Goal: Task Accomplishment & Management: Use online tool/utility

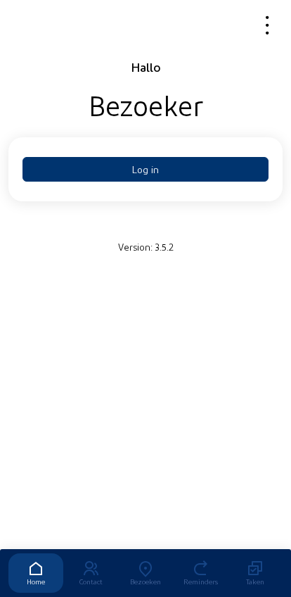
click at [99, 171] on button "Log in" at bounding box center [146, 169] width 246 height 25
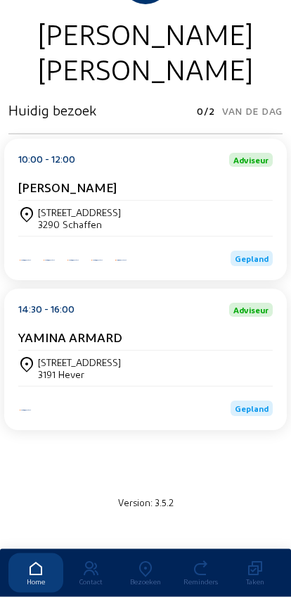
scroll to position [141, 0]
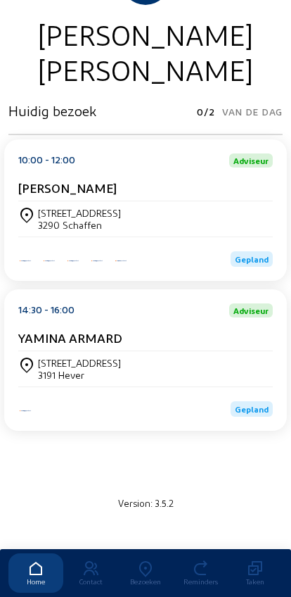
click at [140, 560] on icon at bounding box center [145, 568] width 55 height 17
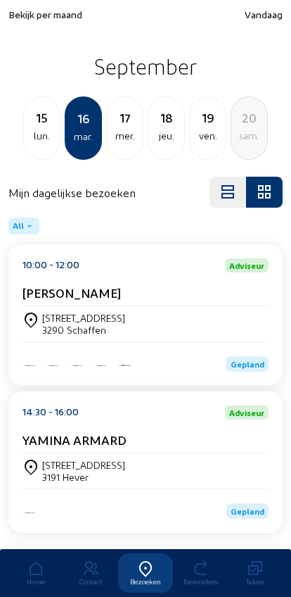
click at [120, 141] on div "mer." at bounding box center [125, 135] width 36 height 17
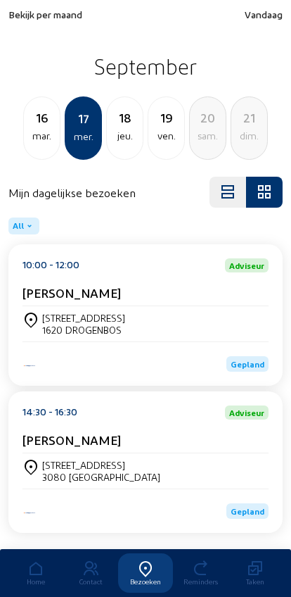
click at [122, 138] on div "jeu." at bounding box center [125, 135] width 36 height 17
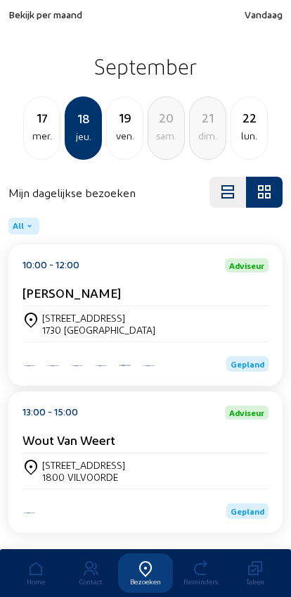
click at [32, 130] on div "mer." at bounding box center [42, 135] width 36 height 17
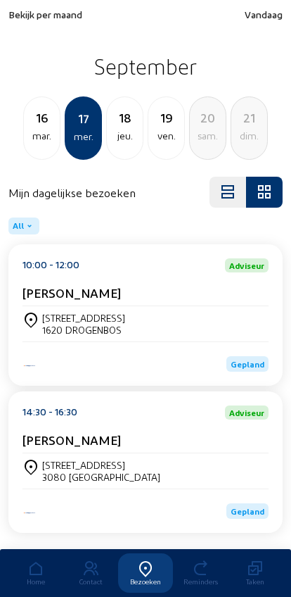
click at [37, 126] on div "16" at bounding box center [42, 118] width 36 height 20
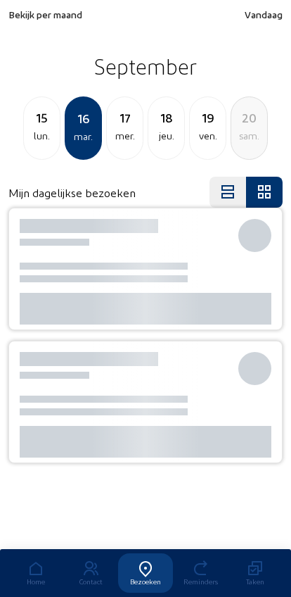
click at [37, 134] on div "lun." at bounding box center [42, 135] width 36 height 17
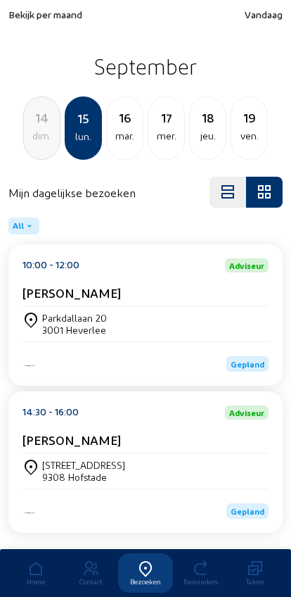
click at [37, 139] on div "dim." at bounding box center [42, 135] width 36 height 17
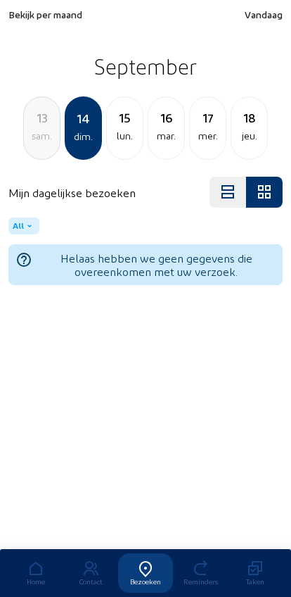
click at [39, 152] on div "13 sam." at bounding box center [41, 127] width 37 height 63
click at [39, 146] on div "12 ven." at bounding box center [41, 127] width 37 height 63
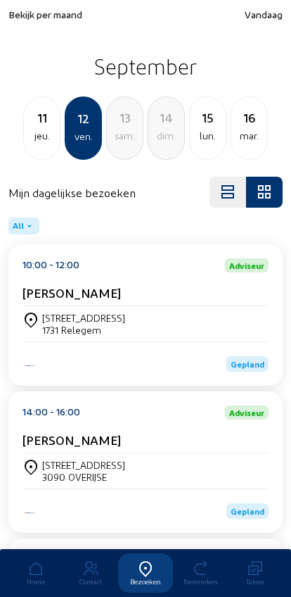
click at [34, 138] on div "jeu." at bounding box center [42, 135] width 36 height 17
click at [61, 317] on div "Borsbeeksebrug 901" at bounding box center [86, 318] width 89 height 12
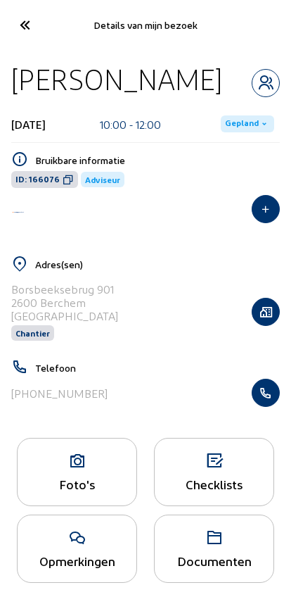
click at [273, 400] on icon "button" at bounding box center [266, 393] width 27 height 14
